Goal: Navigation & Orientation: Find specific page/section

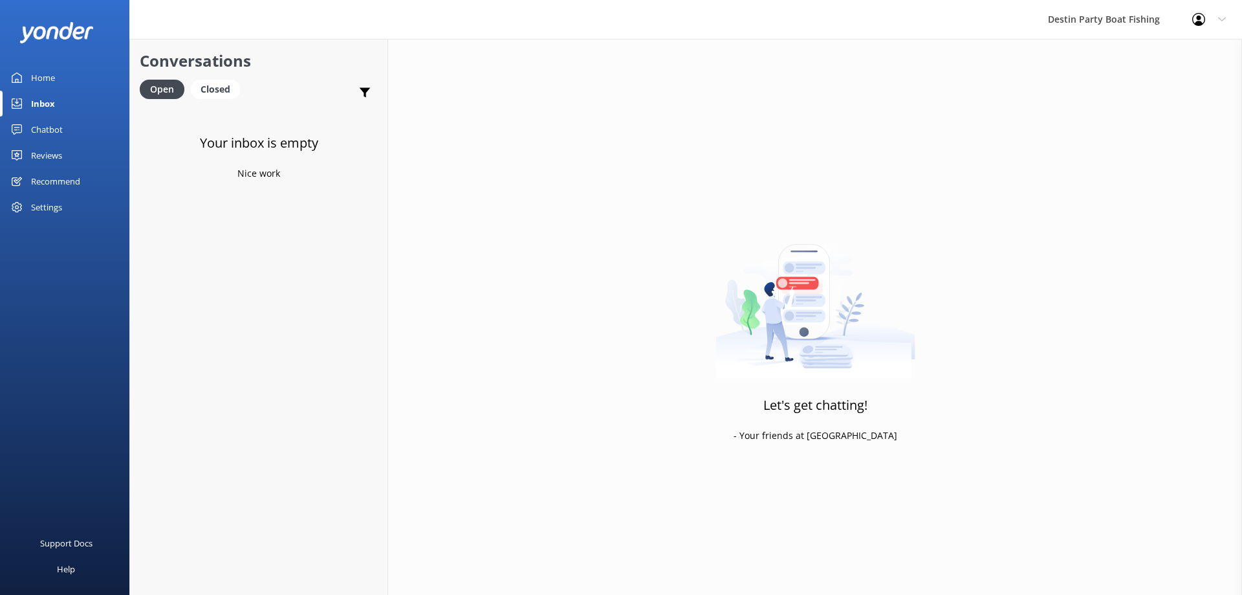
click at [57, 153] on div "Reviews" at bounding box center [46, 155] width 31 height 26
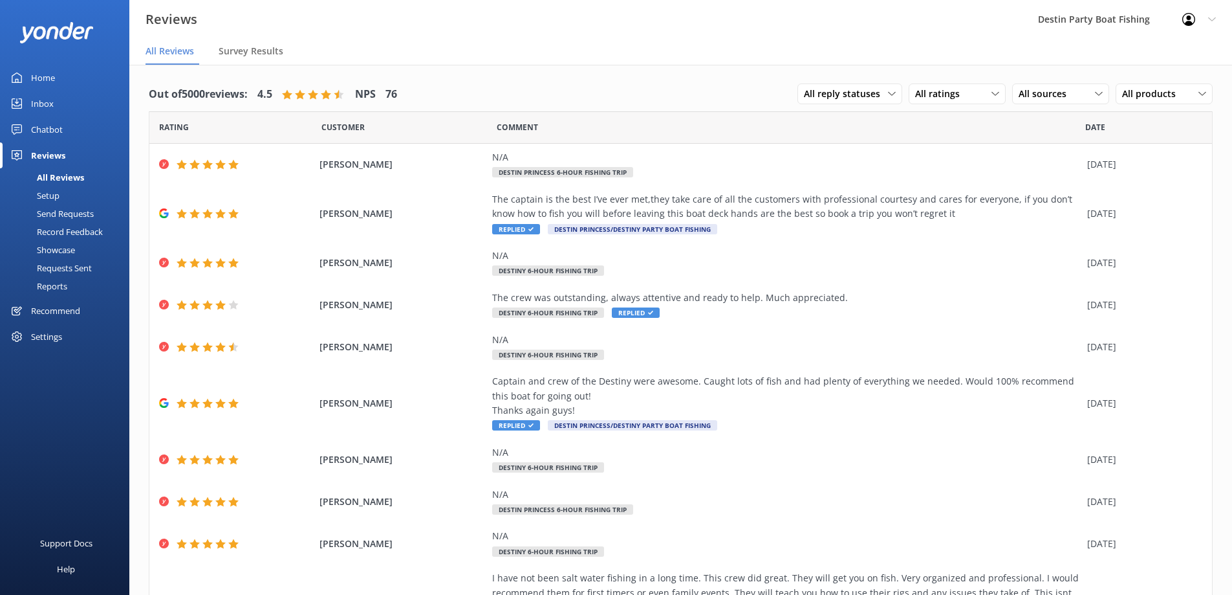
click at [41, 109] on div "Inbox" at bounding box center [42, 104] width 23 height 26
